Goal: Navigation & Orientation: Find specific page/section

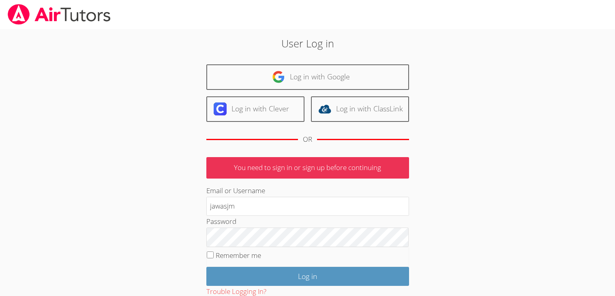
type input "jawasjm"
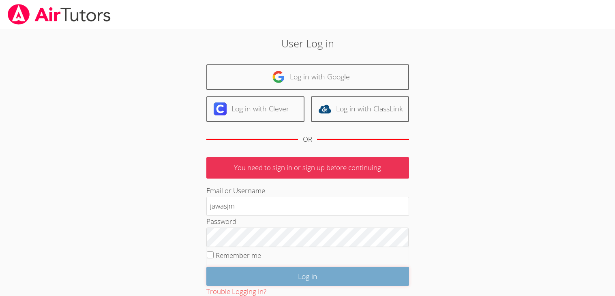
click at [301, 283] on input "Log in" at bounding box center [307, 276] width 203 height 19
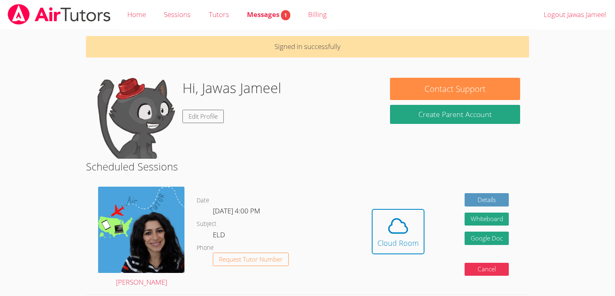
click at [556, 185] on body "Home Sessions Tutors Messages 1 Billing Logout Jawas Jameel Signed in successfu…" at bounding box center [307, 148] width 615 height 296
